Goal: Information Seeking & Learning: Check status

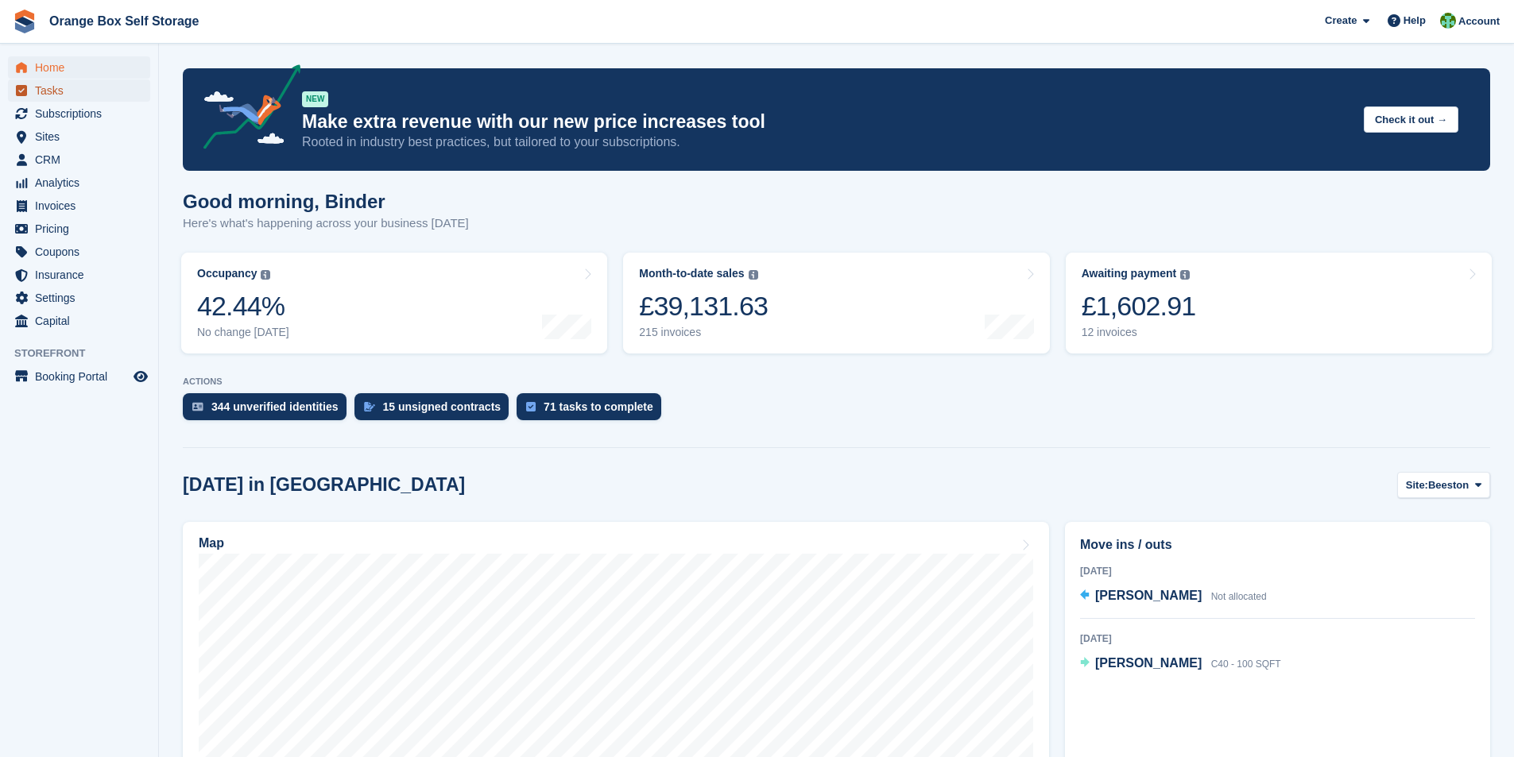
click at [60, 92] on span "Tasks" at bounding box center [82, 90] width 95 height 22
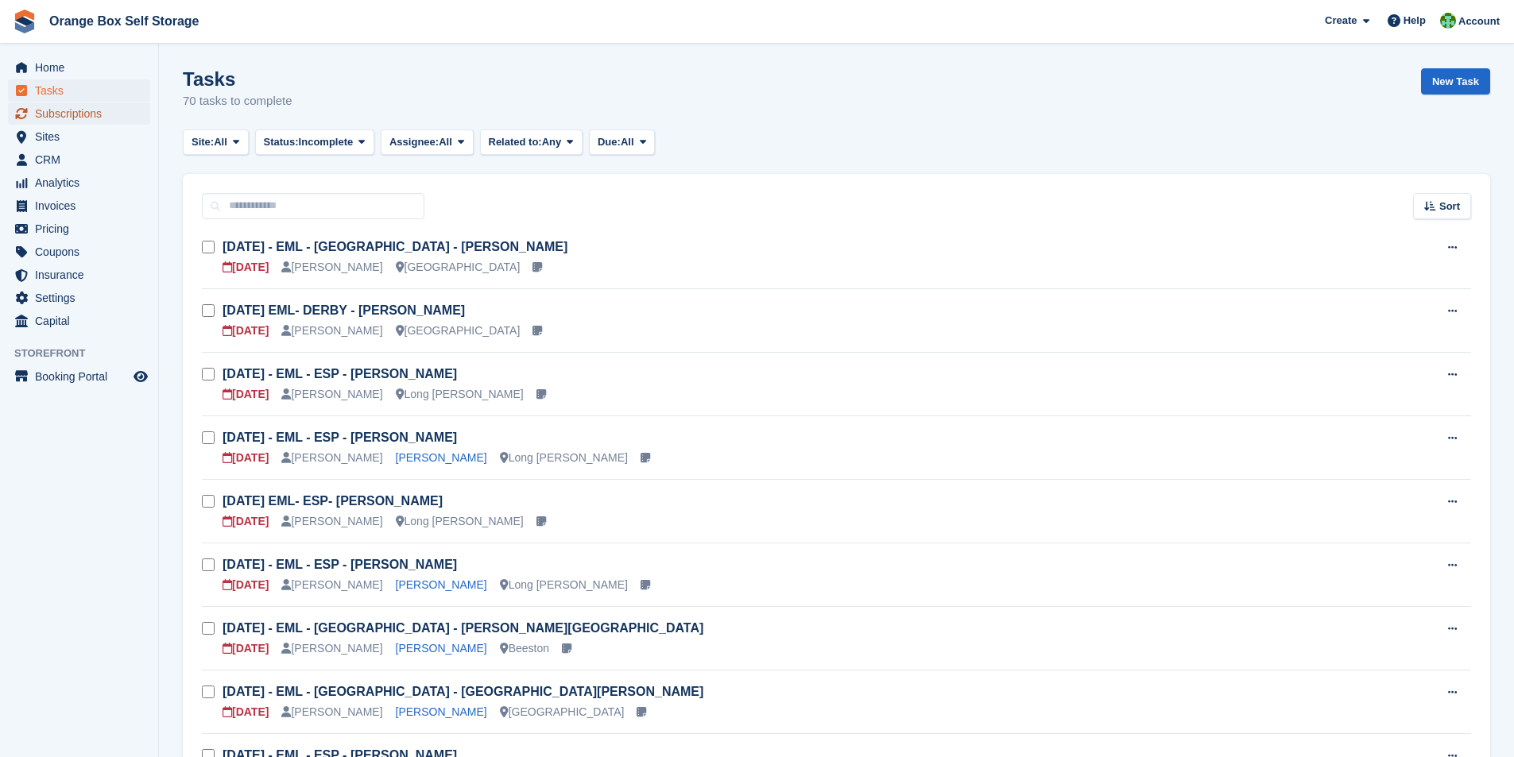
click at [58, 118] on span "Subscriptions" at bounding box center [82, 114] width 95 height 22
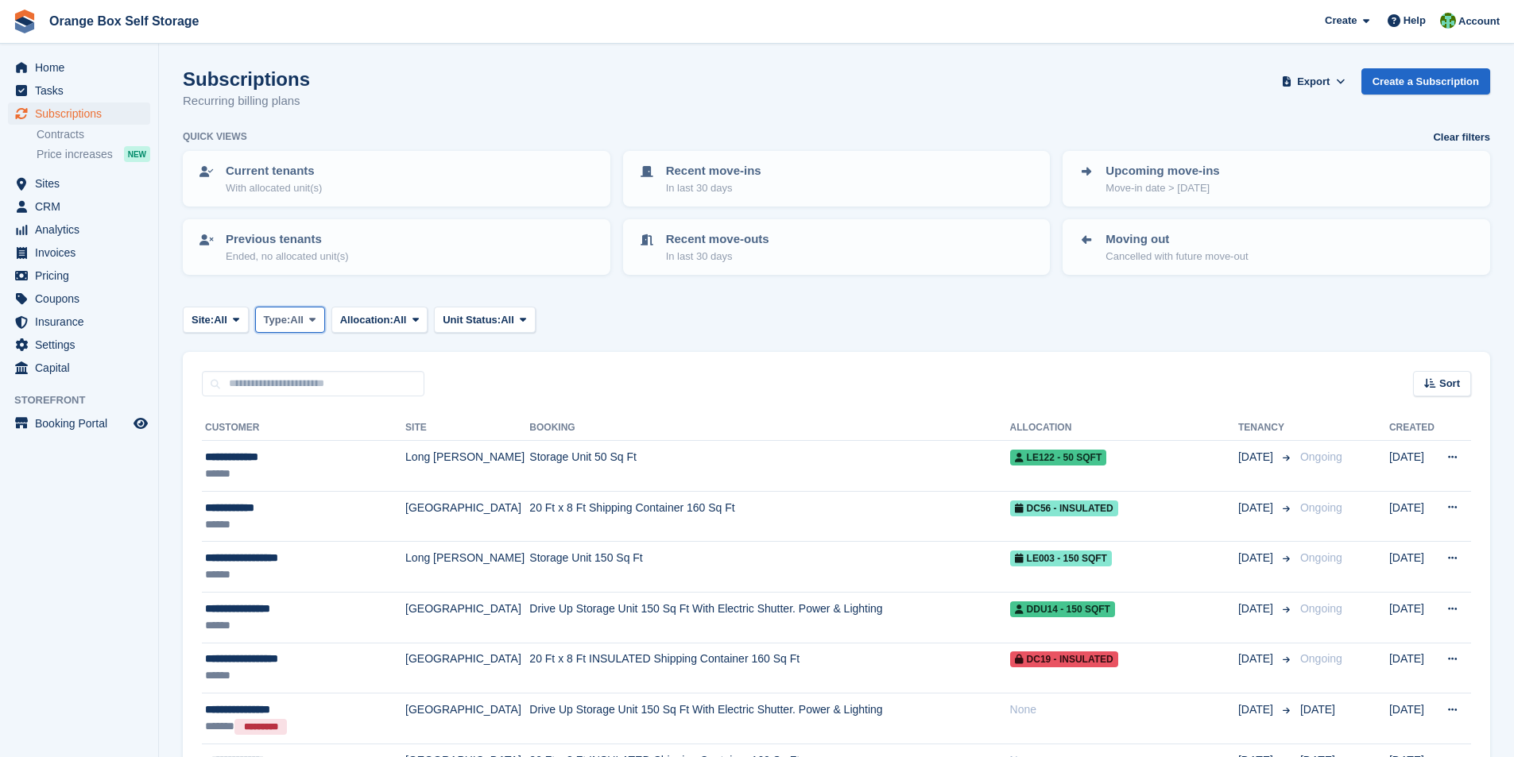
click at [289, 322] on span "Type:" at bounding box center [277, 320] width 27 height 16
click at [376, 327] on span "Allocation:" at bounding box center [366, 320] width 53 height 16
click at [494, 324] on span "Unit Status:" at bounding box center [472, 320] width 58 height 16
click at [60, 258] on span "Invoices" at bounding box center [82, 253] width 95 height 22
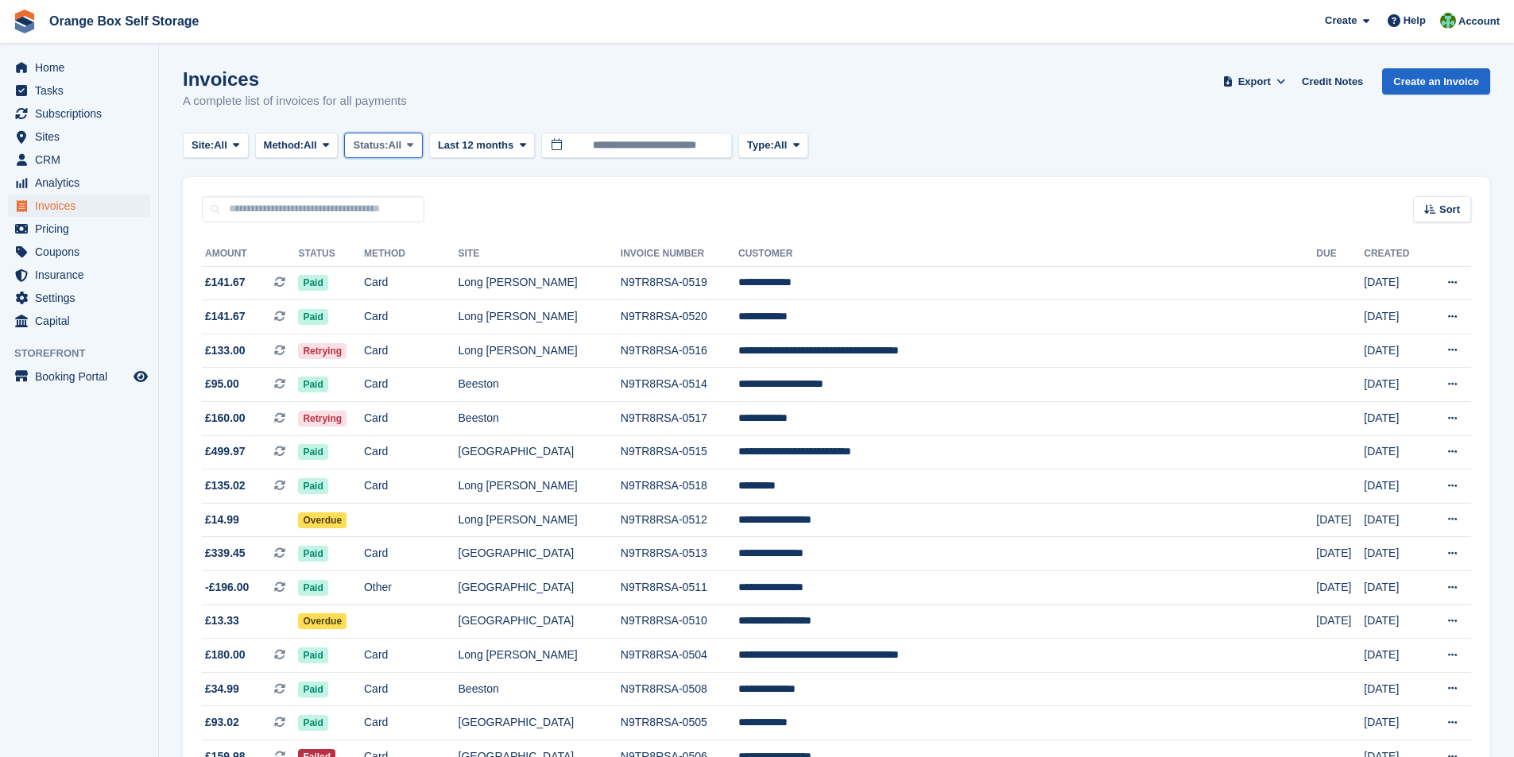
click at [387, 150] on span "Status:" at bounding box center [370, 146] width 35 height 16
click at [400, 270] on link "Open" at bounding box center [420, 268] width 138 height 29
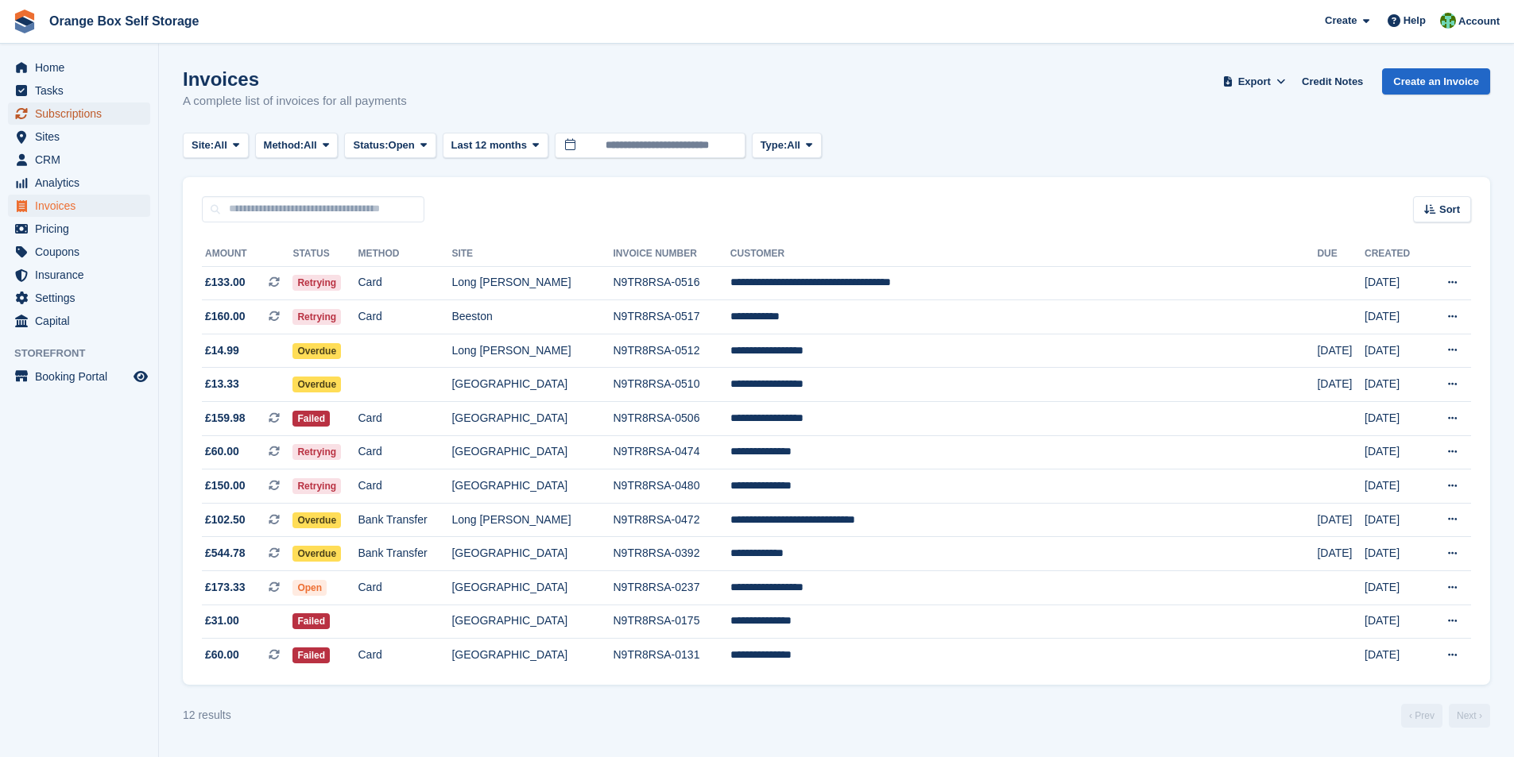
click at [52, 114] on span "Subscriptions" at bounding box center [82, 114] width 95 height 22
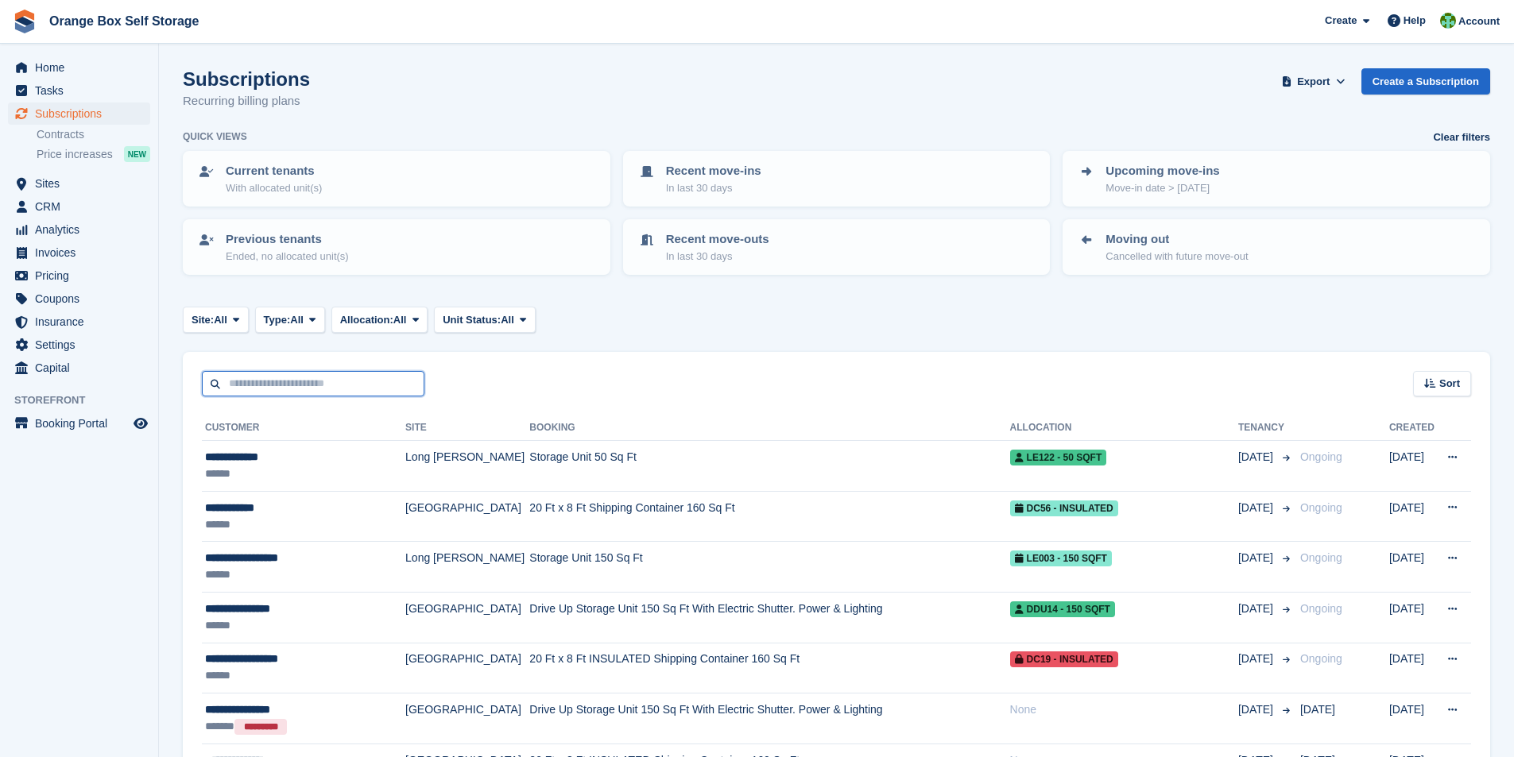
click at [254, 384] on input "text" at bounding box center [313, 384] width 223 height 26
type input "******"
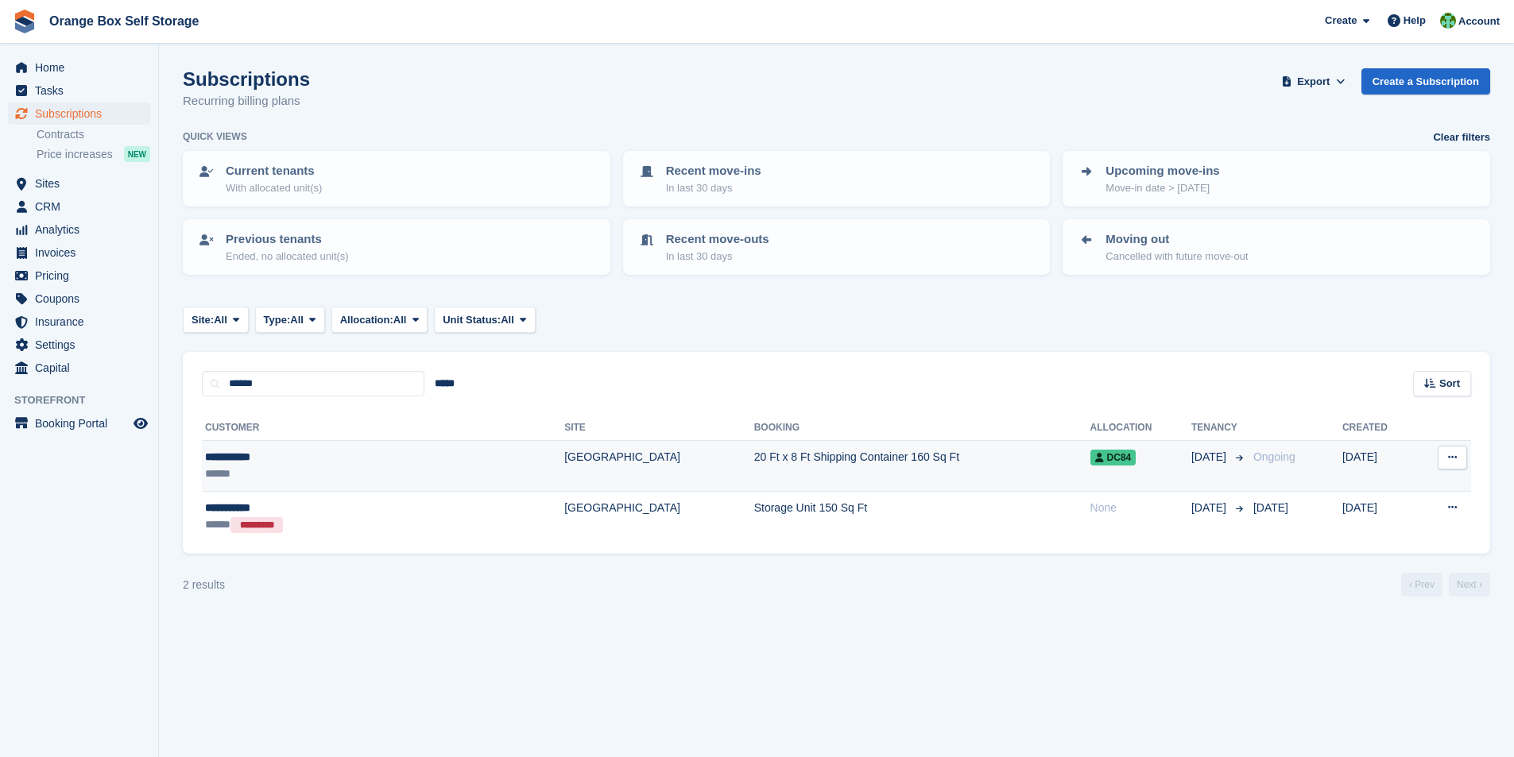
click at [246, 455] on div "**********" at bounding box center [314, 457] width 219 height 17
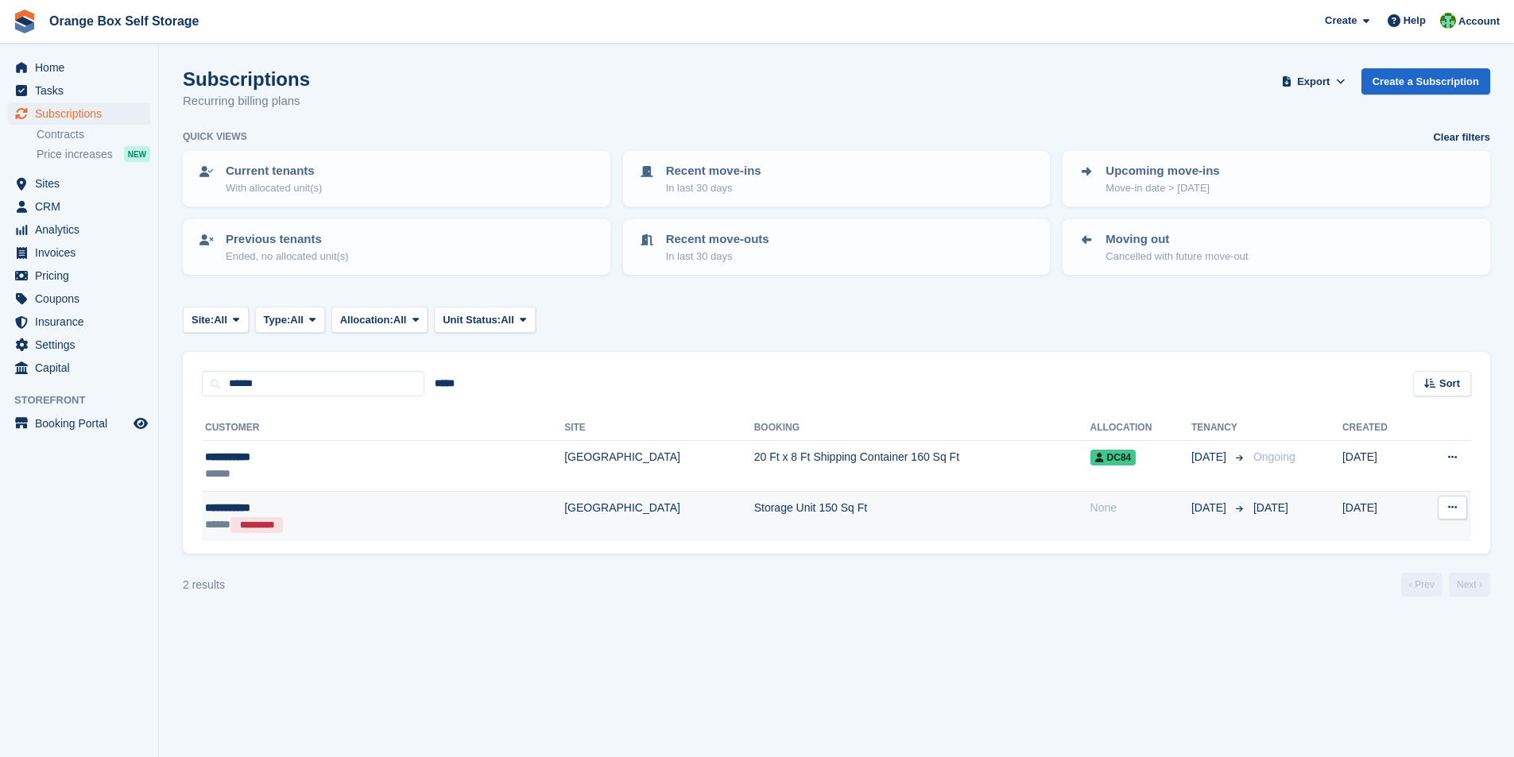
click at [754, 509] on td "Storage Unit 150 Sq Ft" at bounding box center [922, 516] width 336 height 50
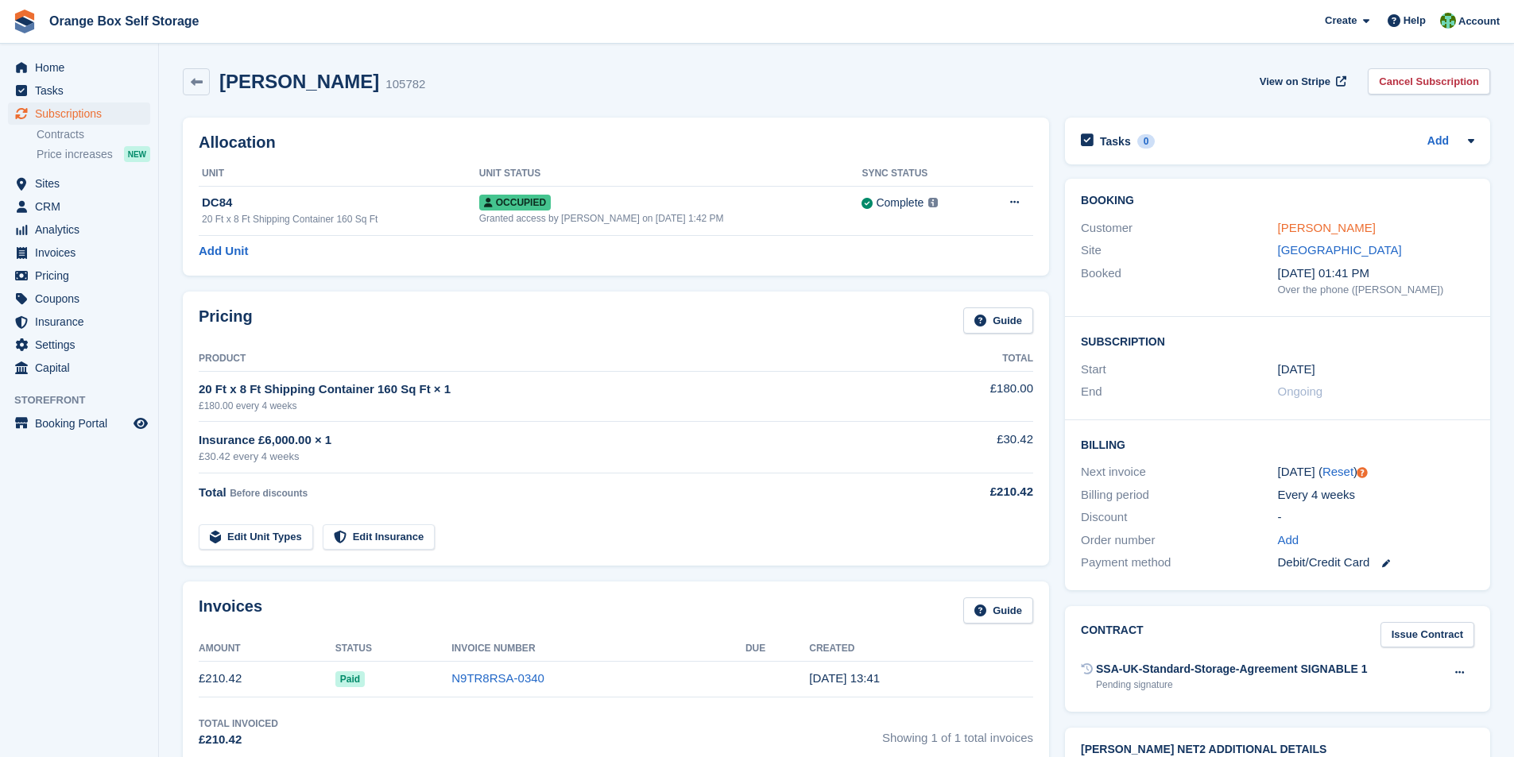
click at [1329, 227] on link "JOHN ROBSON" at bounding box center [1327, 228] width 98 height 14
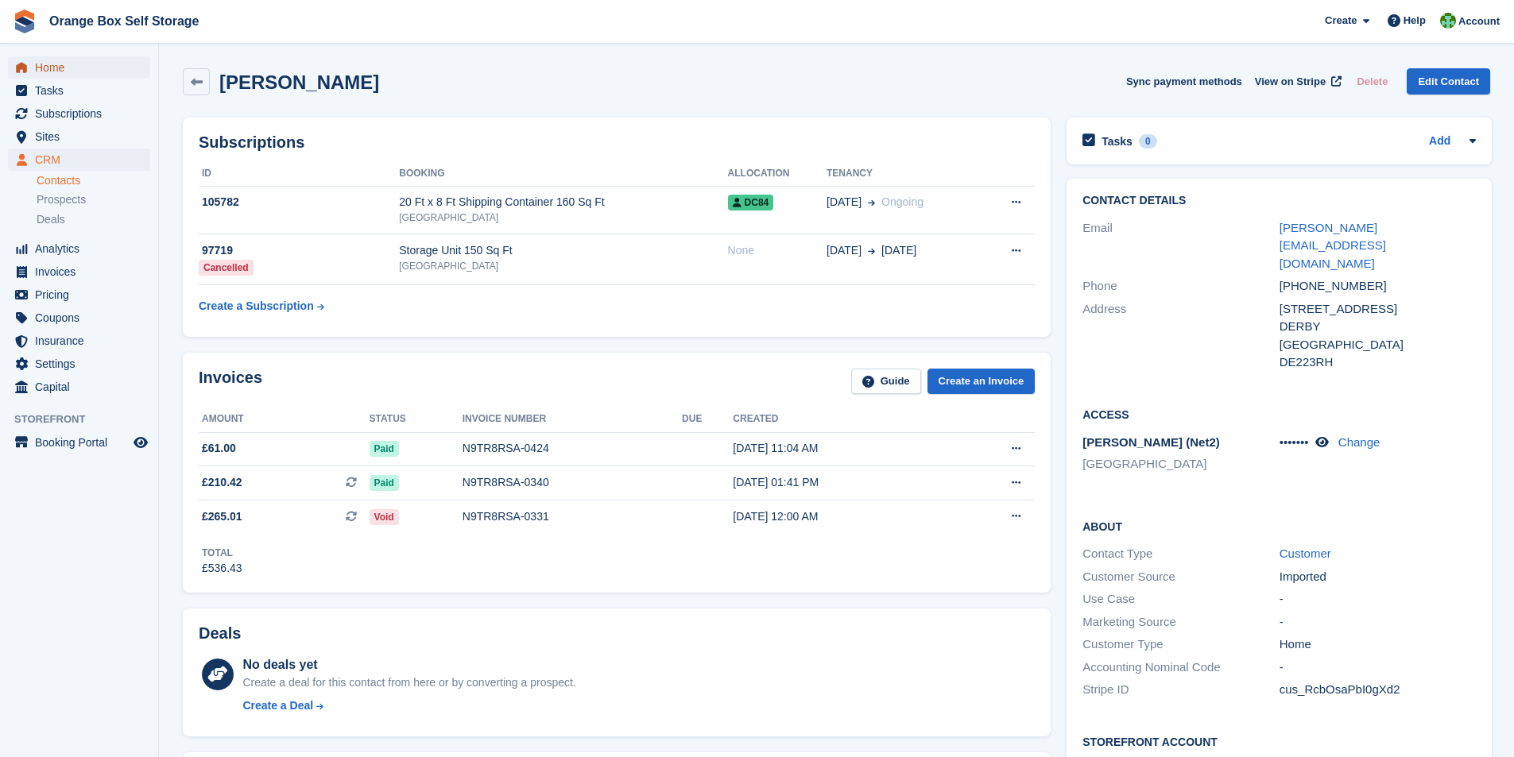
click at [61, 68] on span "Home" at bounding box center [82, 67] width 95 height 22
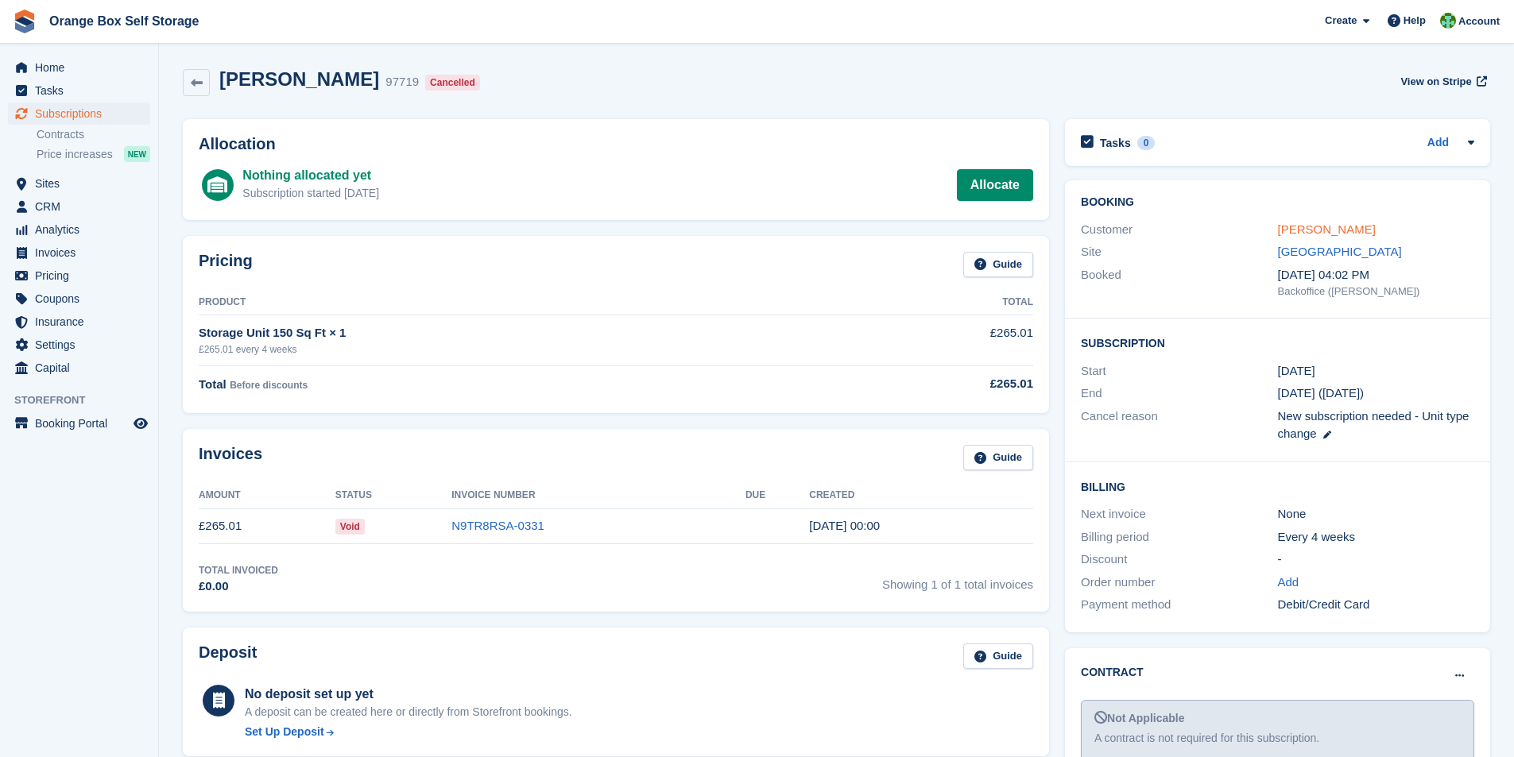
click at [1297, 229] on link "[PERSON_NAME]" at bounding box center [1327, 230] width 98 height 14
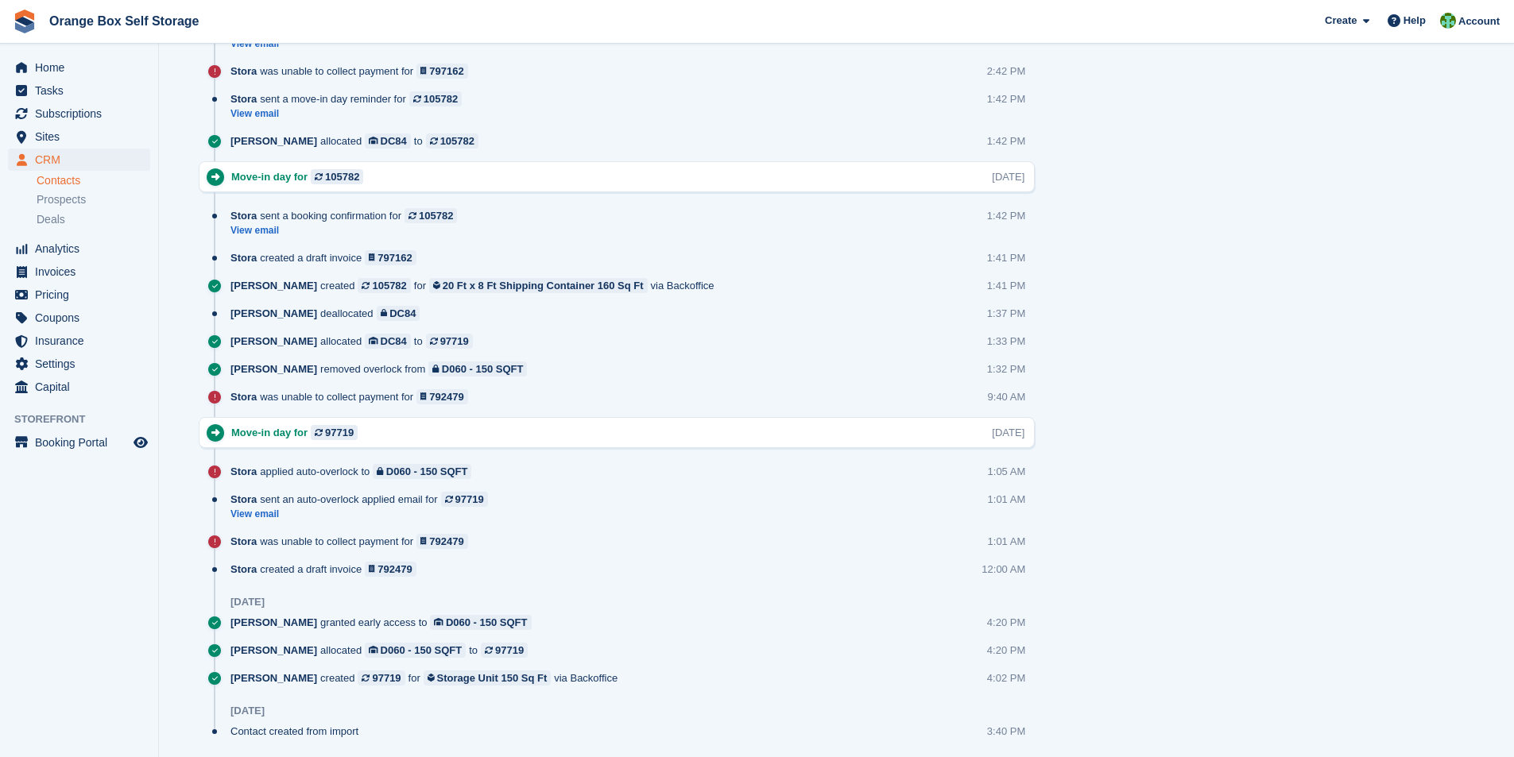
scroll to position [2240, 0]
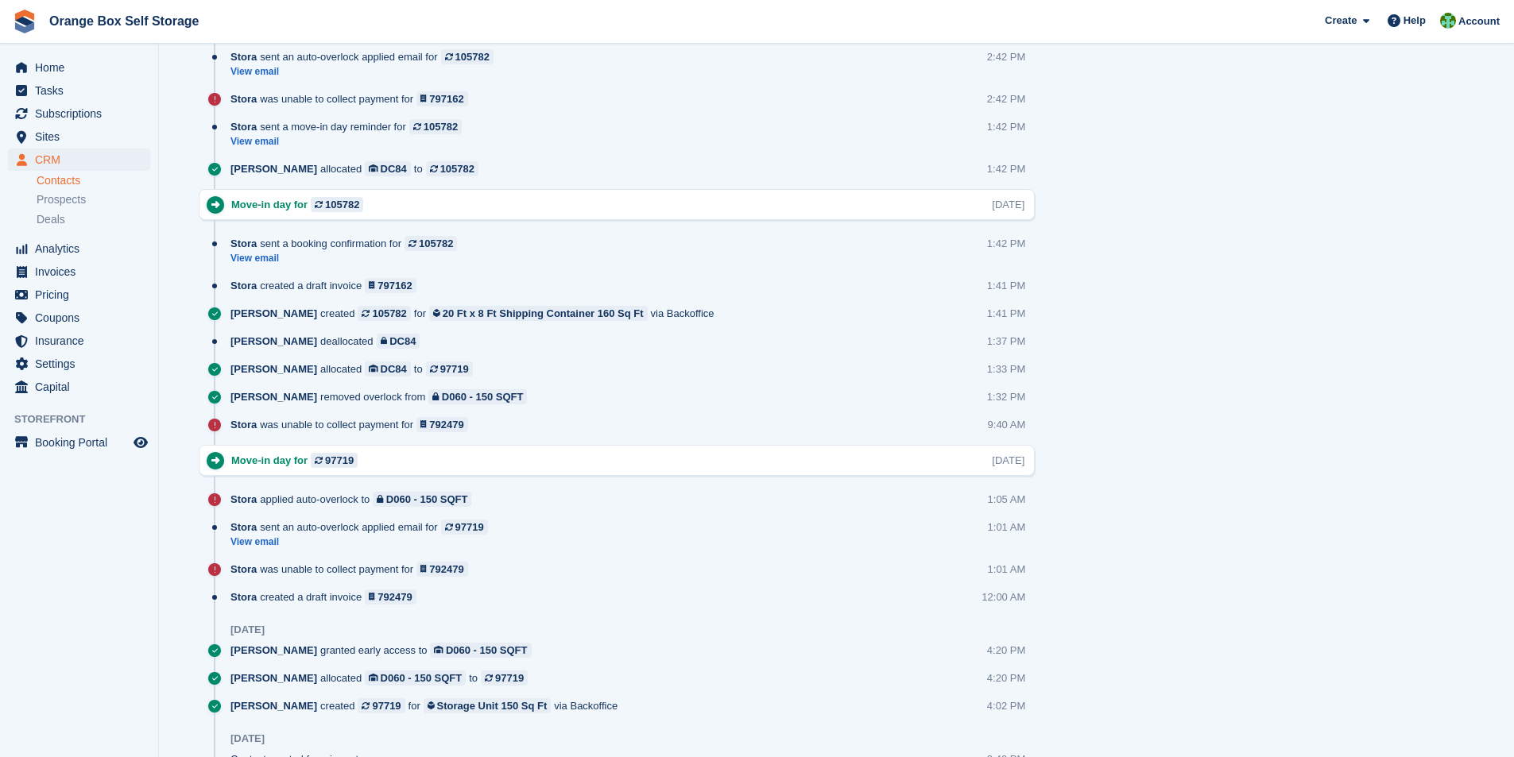
click at [246, 546] on link "View email" at bounding box center [362, 543] width 265 height 14
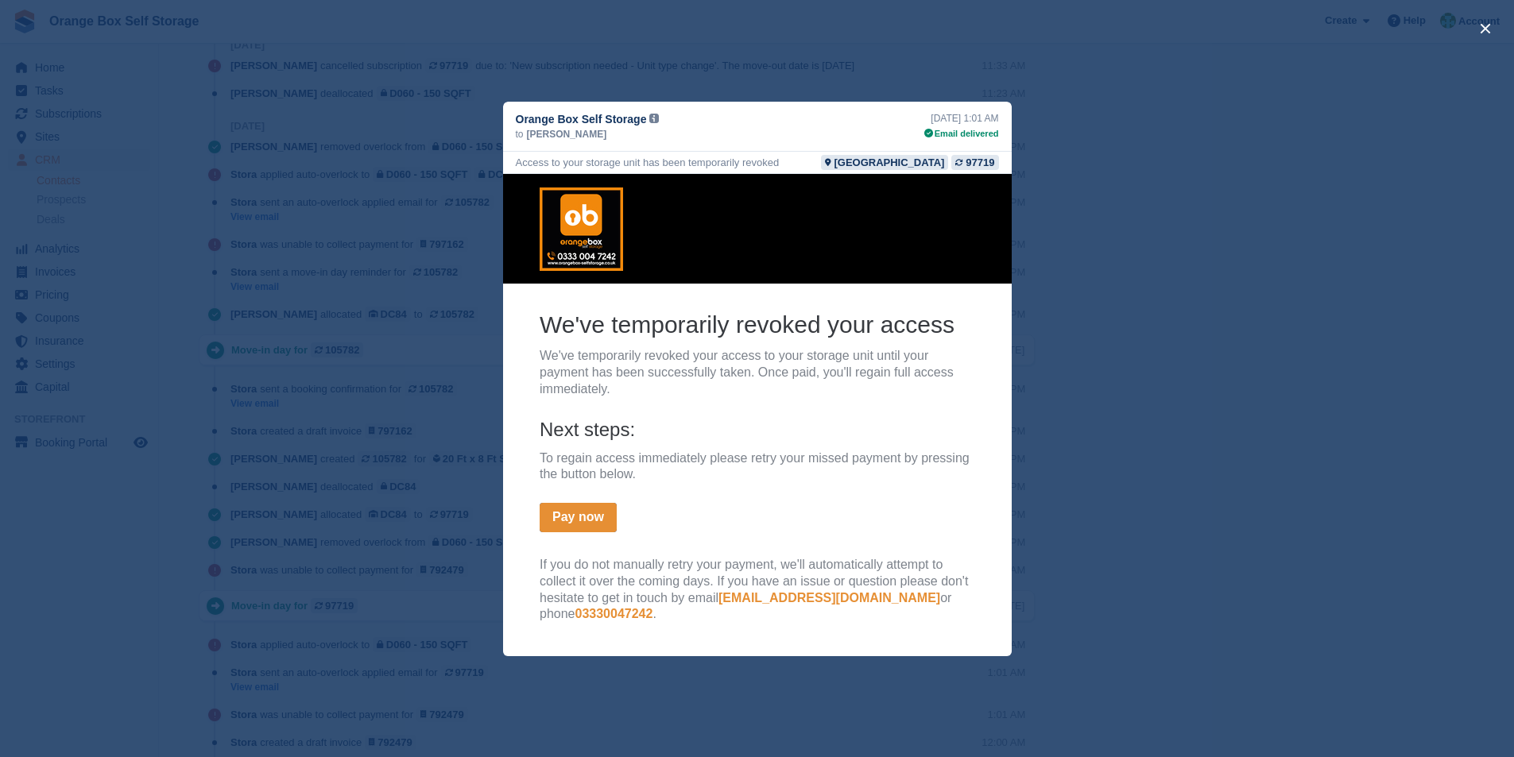
scroll to position [2081, 0]
click at [1161, 432] on div "close" at bounding box center [757, 378] width 1514 height 757
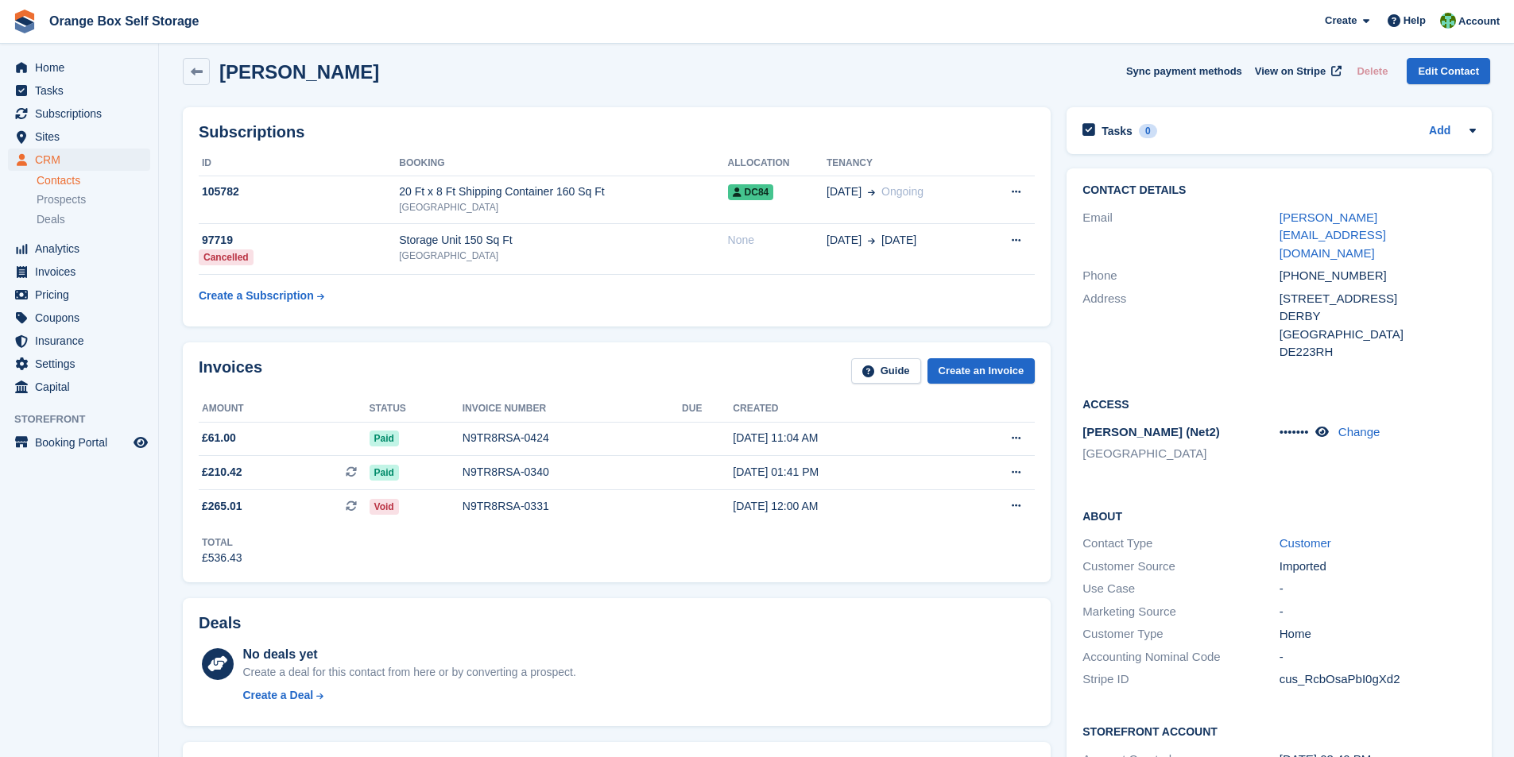
scroll to position [0, 0]
